Goal: Check status: Check status

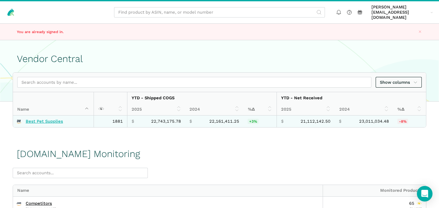
click at [51, 119] on link "Best Pet Supplies" at bounding box center [44, 121] width 37 height 5
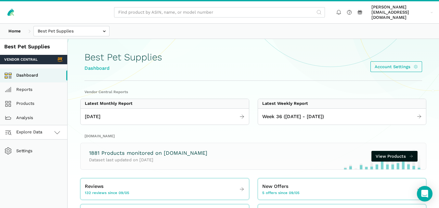
click at [50, 125] on link "Explore Data" at bounding box center [33, 132] width 67 height 14
click at [42, 154] on link "Amazon.com" at bounding box center [33, 161] width 67 height 14
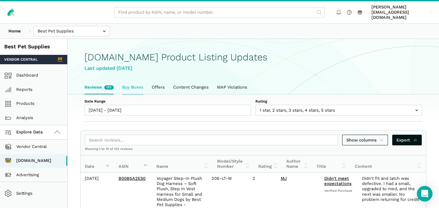
scroll to position [2, 0]
click at [130, 81] on link "Buy Boxes" at bounding box center [133, 88] width 30 height 14
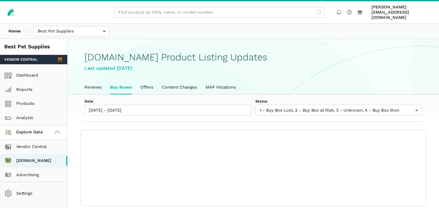
scroll to position [2, 0]
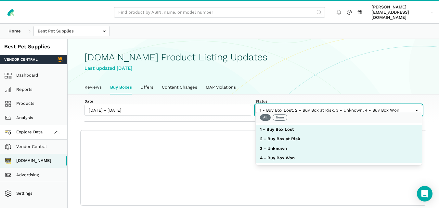
click at [276, 105] on input "text" at bounding box center [338, 110] width 167 height 11
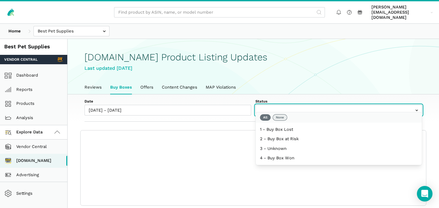
click at [276, 116] on button "None" at bounding box center [280, 117] width 15 height 7
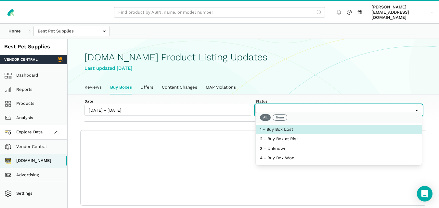
select select "1 - Buy Box Lost"
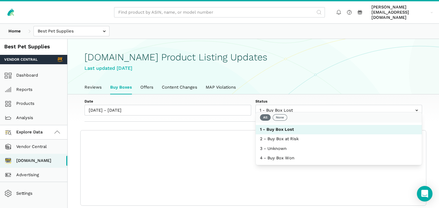
click at [241, 114] on div "Date 09/05/2025 - 09/12/2025 Status 1 - Buy Box Lost 2 - Buy Box at Risk 3 - Un…" at bounding box center [254, 109] width 372 height 28
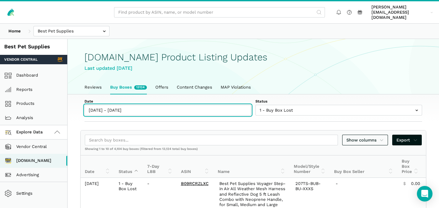
click at [129, 105] on input "[DATE] - [DATE]" at bounding box center [168, 110] width 167 height 11
type input "[DATE]"
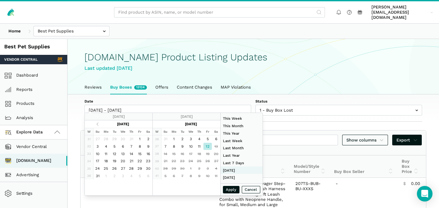
type input "[DATE]"
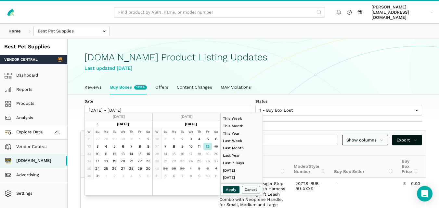
type input "[DATE]"
click at [230, 190] on button "Apply" at bounding box center [231, 189] width 17 height 7
type input "[DATE] - [DATE]"
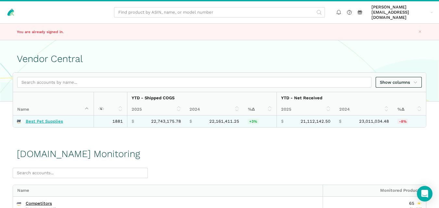
click at [55, 119] on link "Best Pet Supplies" at bounding box center [44, 121] width 37 height 5
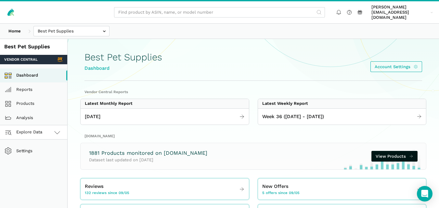
click at [62, 125] on link "Explore Data" at bounding box center [33, 132] width 67 height 14
click at [48, 154] on link "[DOMAIN_NAME]" at bounding box center [33, 161] width 67 height 14
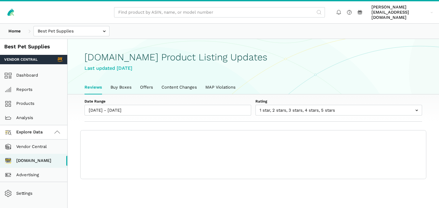
scroll to position [2, 0]
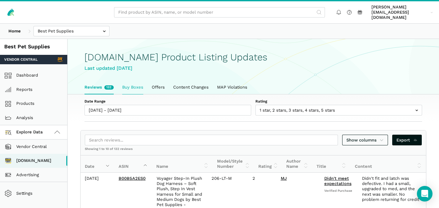
click at [137, 81] on link "Buy Boxes" at bounding box center [133, 88] width 30 height 14
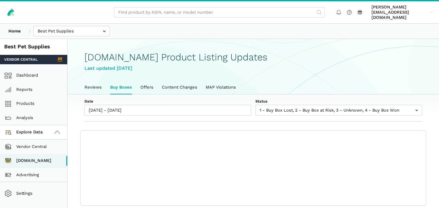
scroll to position [2, 0]
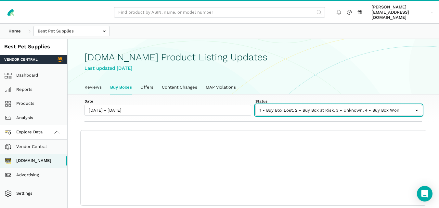
click at [305, 105] on input "text" at bounding box center [338, 110] width 167 height 11
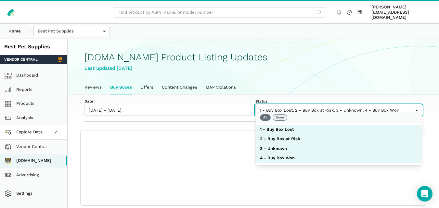
click at [284, 115] on button "None" at bounding box center [280, 117] width 15 height 7
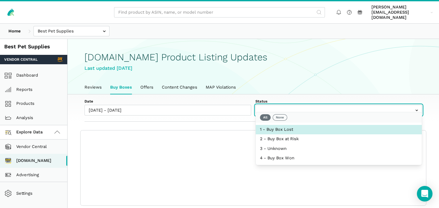
select select "1 - Buy Box Lost"
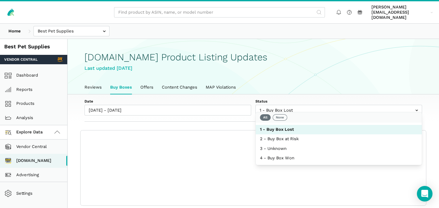
click at [228, 111] on div "Date [DATE] - [DATE] Status 1 - Buy Box Lost 2 - Buy Box at Risk 3 - Unknown 4 …" at bounding box center [254, 109] width 372 height 28
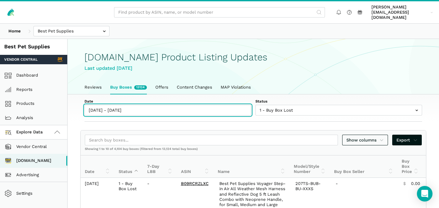
type input "[DATE]"
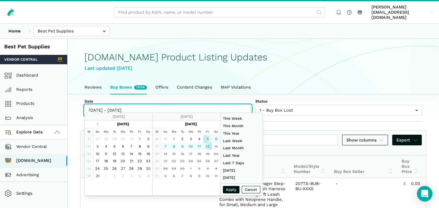
click at [133, 106] on input "[DATE] - [DATE]" at bounding box center [168, 110] width 167 height 11
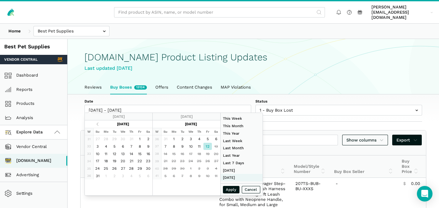
type input "[DATE]"
click at [229, 189] on button "Apply" at bounding box center [231, 189] width 17 height 7
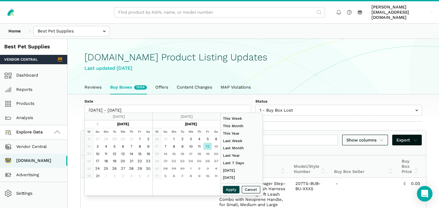
type input "[DATE] - [DATE]"
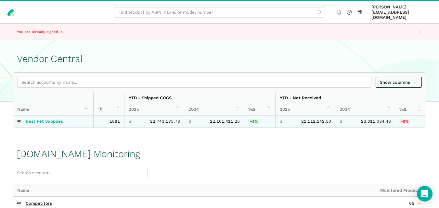
click at [50, 119] on link "Best Pet Supplies" at bounding box center [44, 121] width 37 height 5
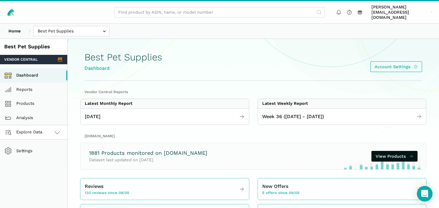
click at [48, 125] on link "Explore Data" at bounding box center [33, 132] width 67 height 14
click at [44, 156] on link "[DOMAIN_NAME]" at bounding box center [33, 161] width 67 height 14
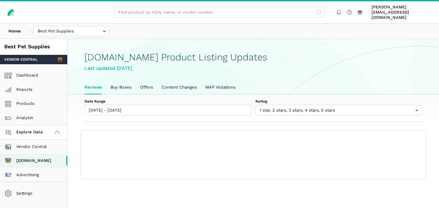
scroll to position [2, 0]
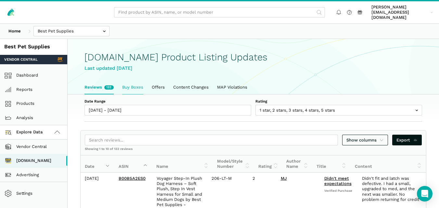
click at [124, 81] on link "Buy Boxes" at bounding box center [133, 88] width 30 height 14
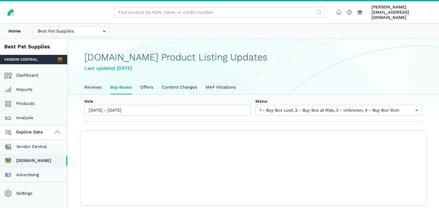
scroll to position [2, 0]
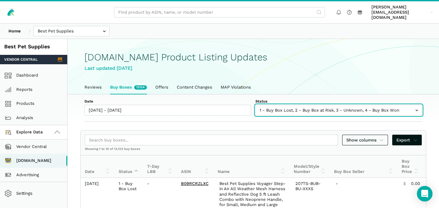
click at [266, 107] on input "text" at bounding box center [338, 110] width 167 height 11
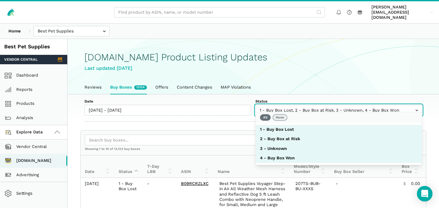
click at [277, 118] on button "None" at bounding box center [280, 117] width 15 height 7
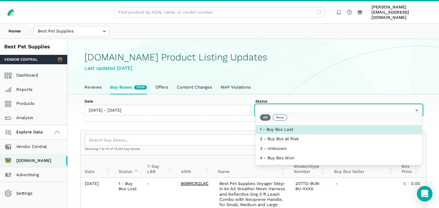
select select "1 - Buy Box Lost"
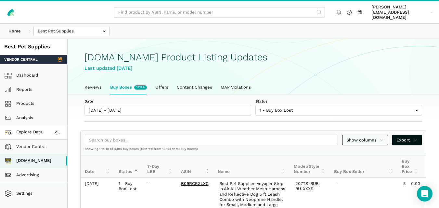
click at [210, 131] on div "Show columns Export" at bounding box center [254, 141] width 346 height 20
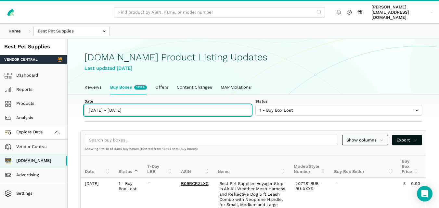
type input "[DATE]"
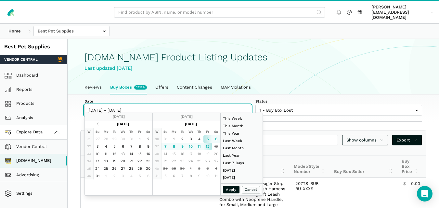
click at [129, 105] on input "[DATE] - [DATE]" at bounding box center [168, 110] width 167 height 11
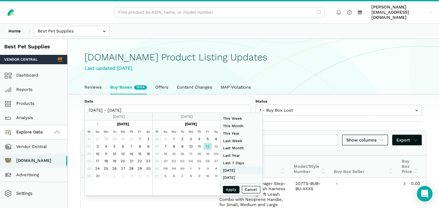
type input "[DATE]"
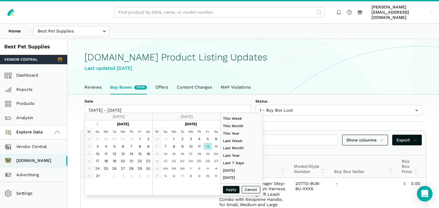
type input "[DATE]"
click at [229, 189] on button "Apply" at bounding box center [231, 189] width 17 height 7
type input "[DATE] - [DATE]"
